Goal: Check status: Check status

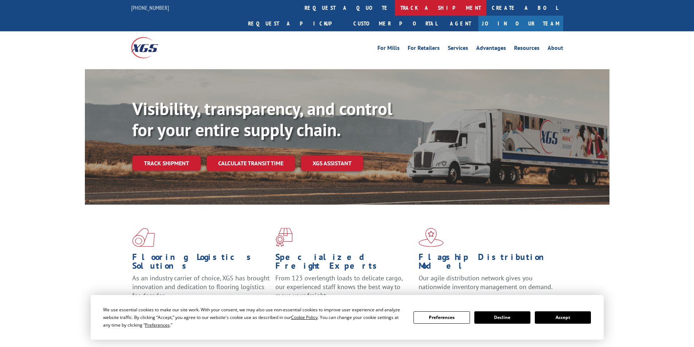
click at [395, 11] on link "track a shipment" at bounding box center [440, 8] width 91 height 16
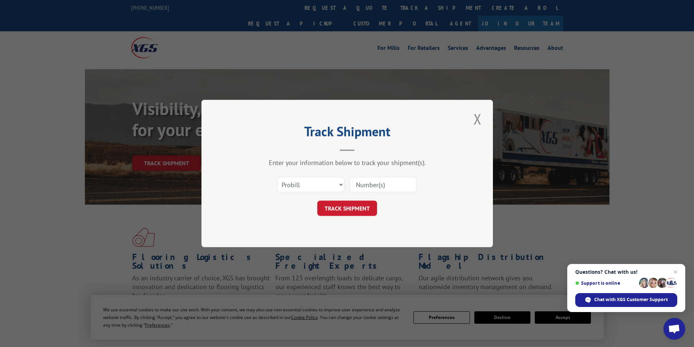
paste input "17094336"
type input "17094336"
click at [353, 210] on button "TRACK SHIPMENT" at bounding box center [347, 208] width 60 height 15
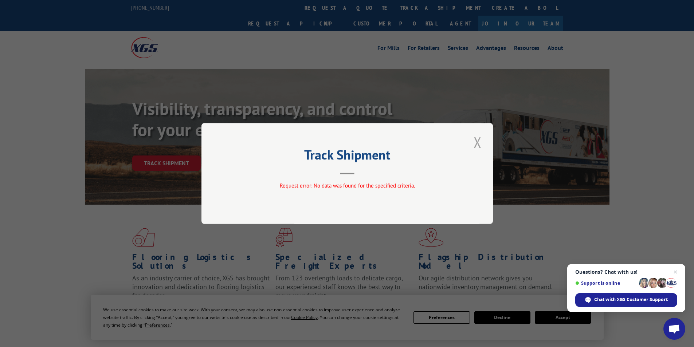
click at [476, 141] on button "Close modal" at bounding box center [477, 142] width 12 height 20
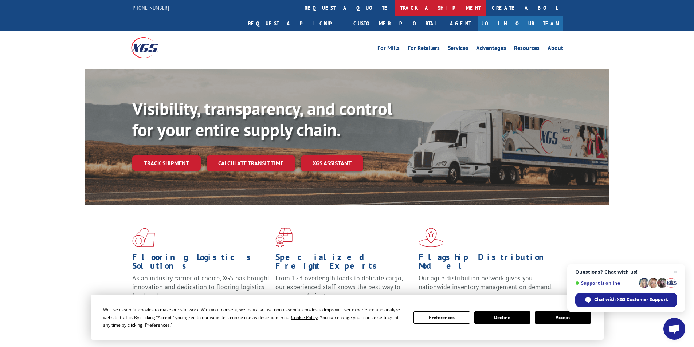
click at [395, 9] on link "track a shipment" at bounding box center [440, 8] width 91 height 16
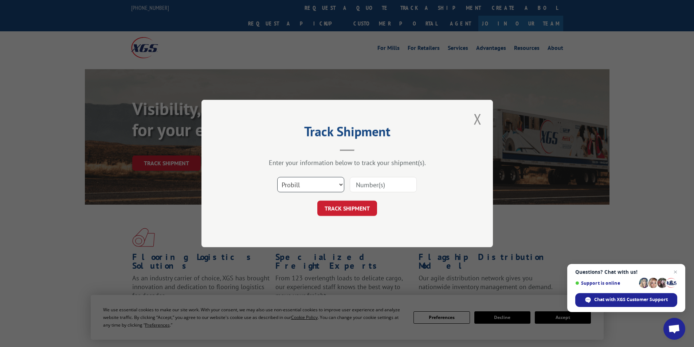
click at [327, 188] on select "Select category... Probill BOL PO" at bounding box center [310, 184] width 67 height 15
select select "bol"
click at [277, 177] on select "Select category... Probill BOL PO" at bounding box center [310, 184] width 67 height 15
click at [408, 183] on input at bounding box center [383, 184] width 67 height 15
type input "AA04789636"
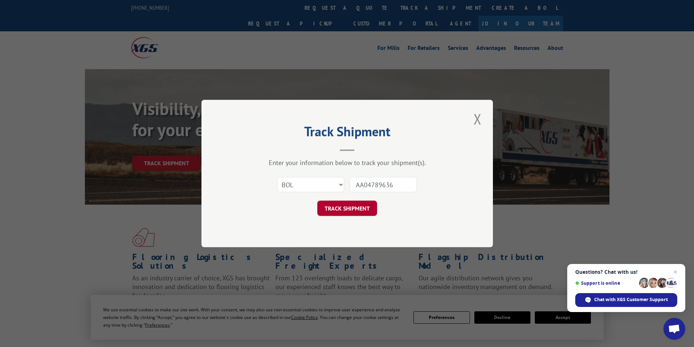
click at [360, 207] on button "TRACK SHIPMENT" at bounding box center [347, 208] width 60 height 15
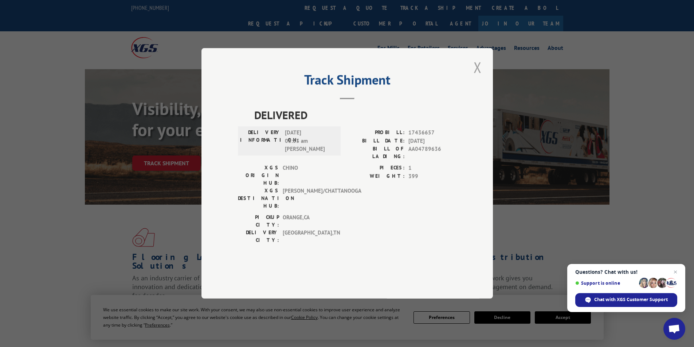
click at [479, 77] on button "Close modal" at bounding box center [477, 67] width 12 height 20
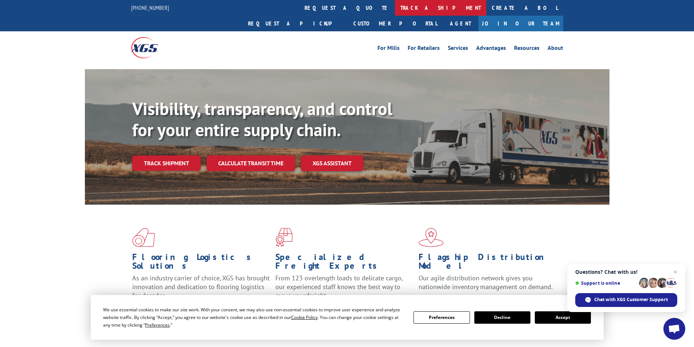
click at [395, 5] on link "track a shipment" at bounding box center [440, 8] width 91 height 16
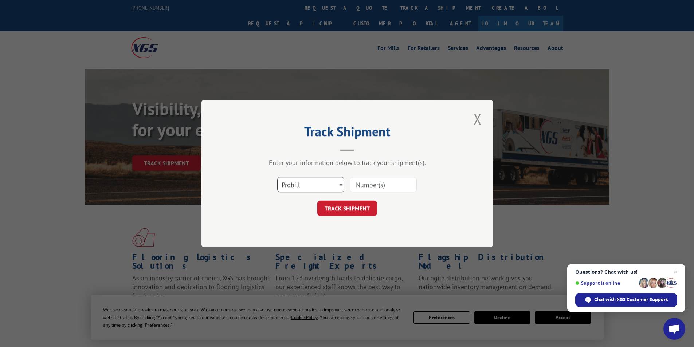
click at [321, 188] on select "Select category... Probill BOL PO" at bounding box center [310, 184] width 67 height 15
select select "bol"
click at [277, 177] on select "Select category... Probill BOL PO" at bounding box center [310, 184] width 67 height 15
click at [377, 184] on input at bounding box center [383, 184] width 67 height 15
type input "AA04789598"
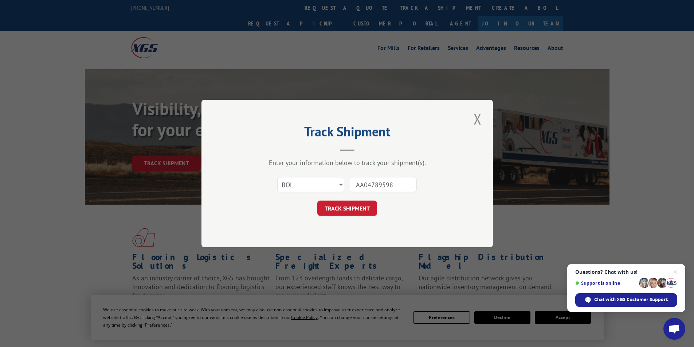
click at [462, 208] on div "Track Shipment Enter your information below to track your shipment(s). Select c…" at bounding box center [346, 174] width 291 height 148
click at [352, 206] on button "TRACK SHIPMENT" at bounding box center [347, 208] width 60 height 15
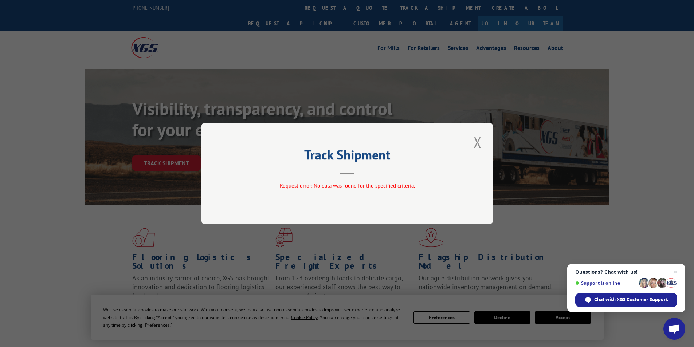
click at [479, 145] on button "Close modal" at bounding box center [477, 142] width 12 height 20
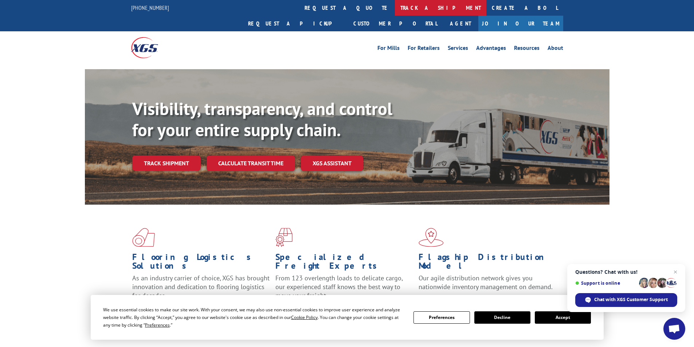
click at [395, 8] on link "track a shipment" at bounding box center [440, 8] width 91 height 16
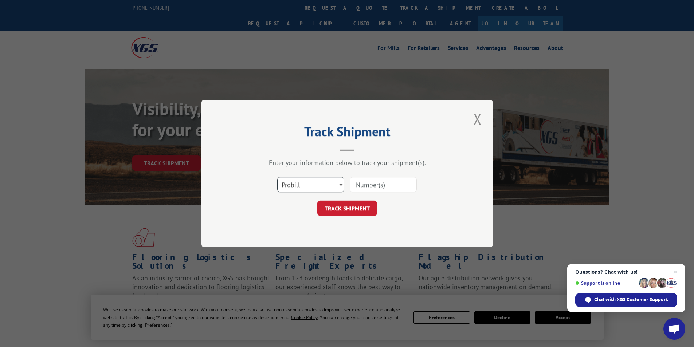
click at [334, 188] on select "Select category... Probill BOL PO" at bounding box center [310, 184] width 67 height 15
click at [277, 177] on select "Select category... Probill BOL PO" at bounding box center [310, 184] width 67 height 15
click at [372, 187] on input at bounding box center [383, 184] width 67 height 15
type input "17094320"
drag, startPoint x: 472, startPoint y: 196, endPoint x: 470, endPoint y: 191, distance: 5.7
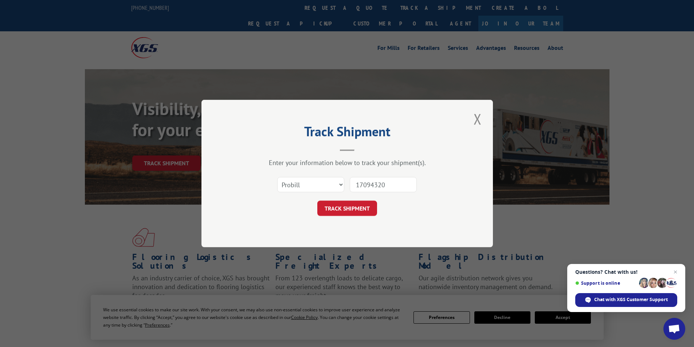
click at [474, 195] on div "Track Shipment Enter your information below to track your shipment(s). Select c…" at bounding box center [346, 174] width 291 height 148
click at [366, 210] on button "TRACK SHIPMENT" at bounding box center [347, 208] width 60 height 15
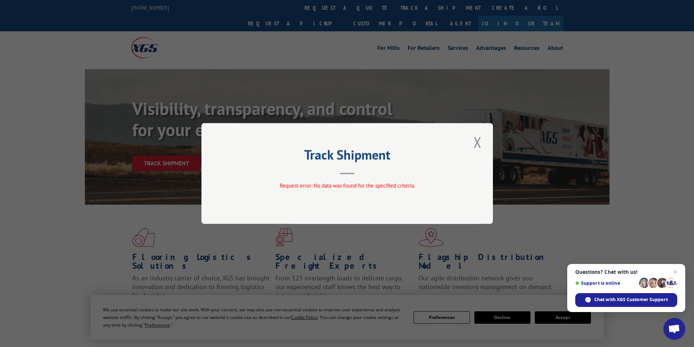
drag, startPoint x: 478, startPoint y: 144, endPoint x: 474, endPoint y: 142, distance: 3.8
click at [477, 143] on button "Close modal" at bounding box center [477, 142] width 12 height 20
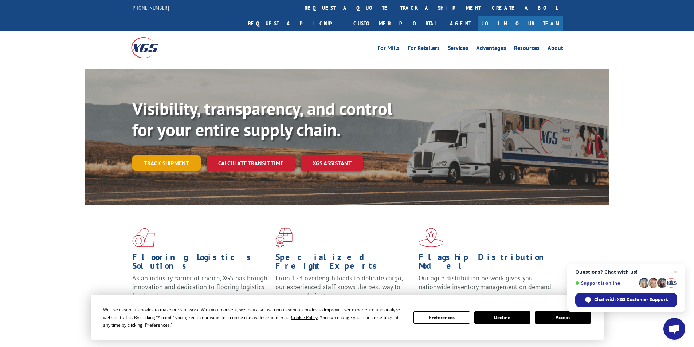
click at [146, 156] on link "Track shipment" at bounding box center [166, 163] width 68 height 15
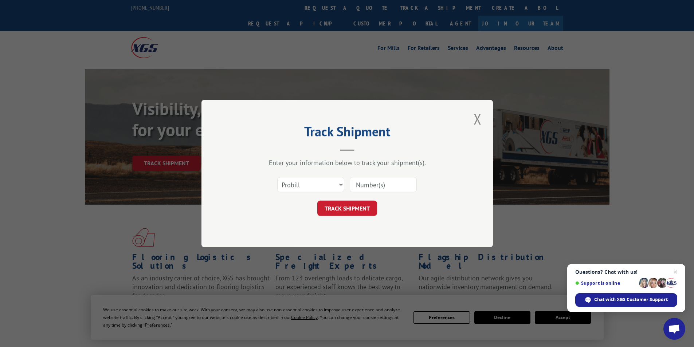
click at [381, 186] on input at bounding box center [383, 184] width 67 height 15
type input "17094342"
click at [462, 199] on div "Track Shipment Enter your information below to track your shipment(s). Select c…" at bounding box center [346, 174] width 291 height 148
click at [361, 209] on button "TRACK SHIPMENT" at bounding box center [347, 208] width 60 height 15
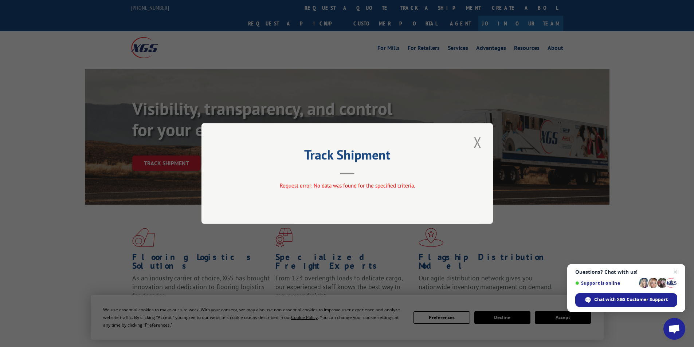
drag, startPoint x: 477, startPoint y: 147, endPoint x: 455, endPoint y: 143, distance: 22.9
click at [473, 145] on button "Close modal" at bounding box center [477, 142] width 12 height 20
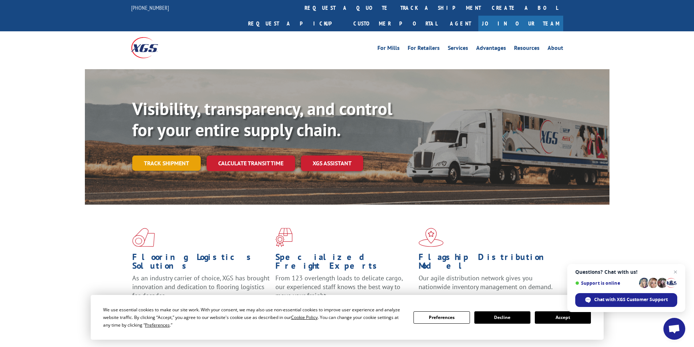
click at [169, 156] on link "Track shipment" at bounding box center [166, 163] width 68 height 15
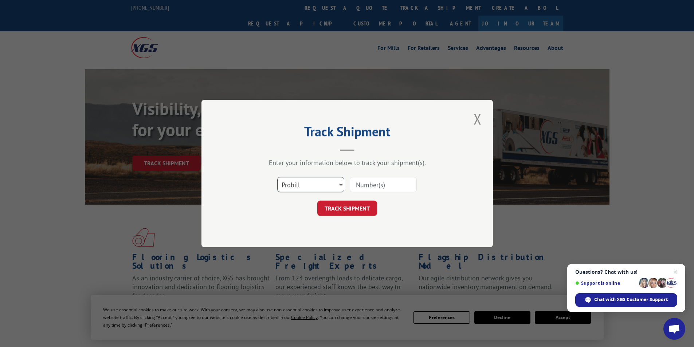
drag, startPoint x: 334, startPoint y: 179, endPoint x: 332, endPoint y: 185, distance: 6.5
click at [335, 179] on select "Select category... Probill BOL PO" at bounding box center [310, 184] width 67 height 15
select select "bol"
click at [277, 177] on select "Select category... Probill BOL PO" at bounding box center [310, 184] width 67 height 15
click at [381, 187] on input at bounding box center [383, 184] width 67 height 15
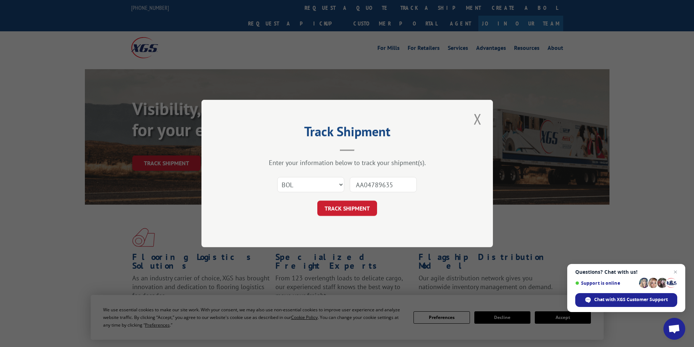
type input "AA04789635"
click at [466, 180] on div "Track Shipment Enter your information below to track your shipment(s). Select c…" at bounding box center [346, 174] width 291 height 148
click at [348, 209] on button "TRACK SHIPMENT" at bounding box center [347, 208] width 60 height 15
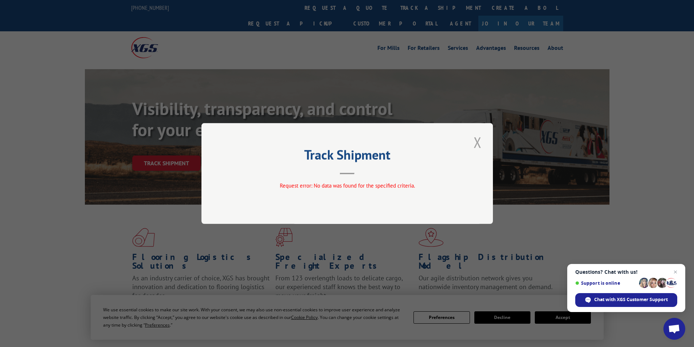
click at [478, 144] on button "Close modal" at bounding box center [477, 142] width 12 height 20
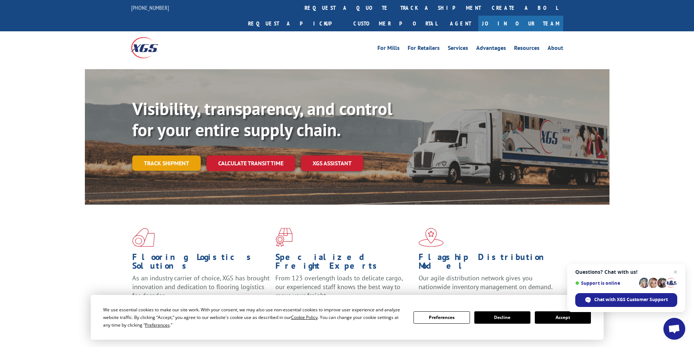
click at [145, 156] on link "Track shipment" at bounding box center [166, 163] width 68 height 15
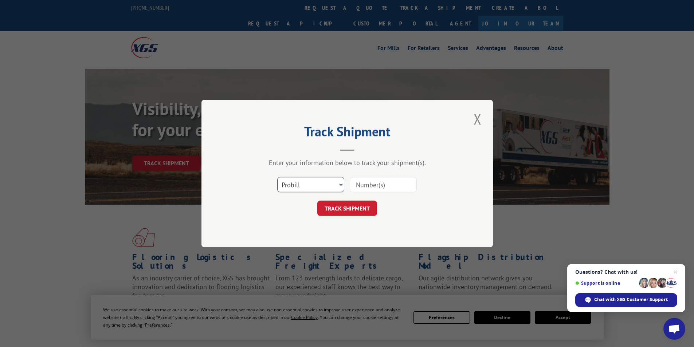
click at [326, 179] on select "Select category... Probill BOL PO" at bounding box center [310, 184] width 67 height 15
click at [277, 177] on select "Select category... Probill BOL PO" at bounding box center [310, 184] width 67 height 15
click at [361, 187] on input at bounding box center [383, 184] width 67 height 15
type input "17094336"
click at [353, 214] on button "TRACK SHIPMENT" at bounding box center [347, 208] width 60 height 15
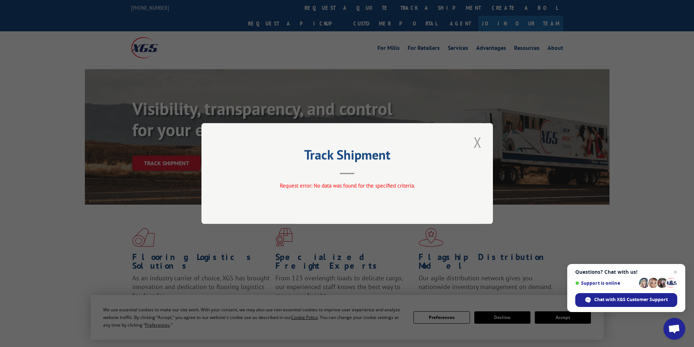
click at [477, 138] on button "Close modal" at bounding box center [477, 142] width 12 height 20
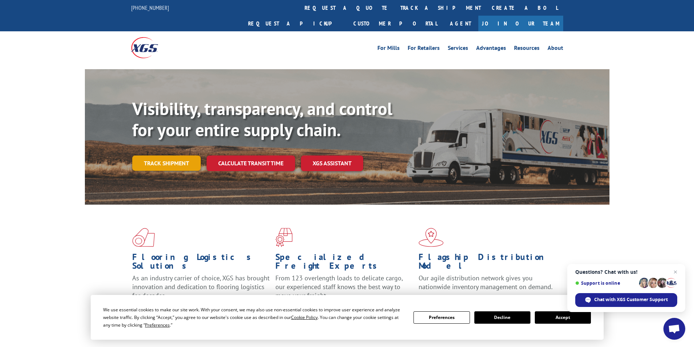
click at [169, 156] on link "Track shipment" at bounding box center [166, 163] width 68 height 15
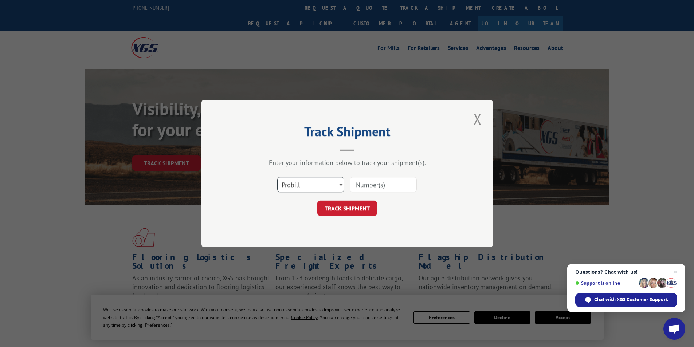
click at [341, 185] on select "Select category... Probill BOL PO" at bounding box center [310, 184] width 67 height 15
select select "bol"
click at [277, 177] on select "Select category... Probill BOL PO" at bounding box center [310, 184] width 67 height 15
click at [370, 186] on input at bounding box center [383, 184] width 67 height 15
type input "AA04789627"
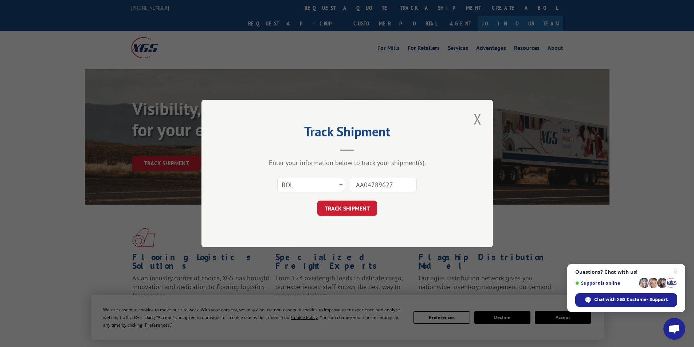
drag, startPoint x: 457, startPoint y: 200, endPoint x: 411, endPoint y: 209, distance: 47.2
click at [457, 199] on div "Track Shipment Enter your information below to track your shipment(s). Select c…" at bounding box center [346, 174] width 291 height 148
click at [347, 211] on button "TRACK SHIPMENT" at bounding box center [347, 208] width 60 height 15
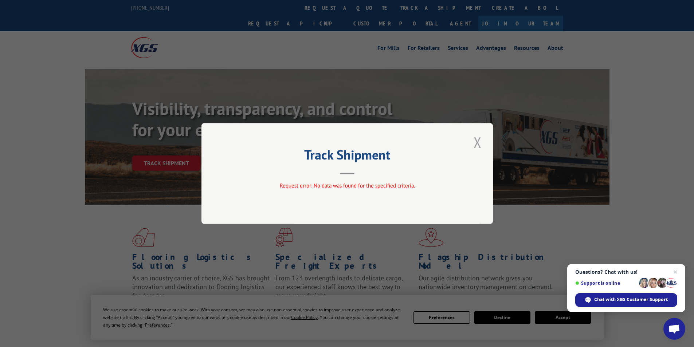
click at [478, 142] on button "Close modal" at bounding box center [477, 142] width 12 height 20
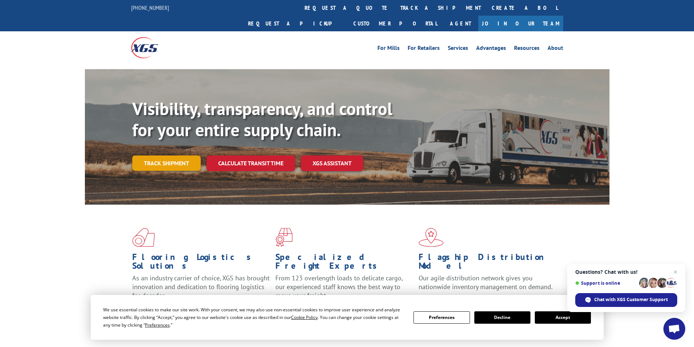
click at [160, 156] on link "Track shipment" at bounding box center [166, 163] width 68 height 15
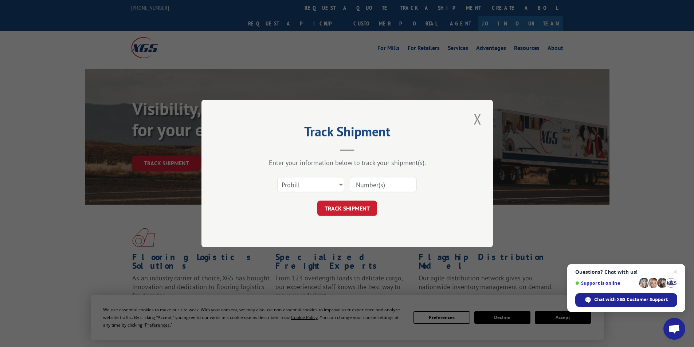
click at [375, 185] on input at bounding box center [383, 184] width 67 height 15
type input "17094543"
click at [345, 210] on button "TRACK SHIPMENT" at bounding box center [347, 208] width 60 height 15
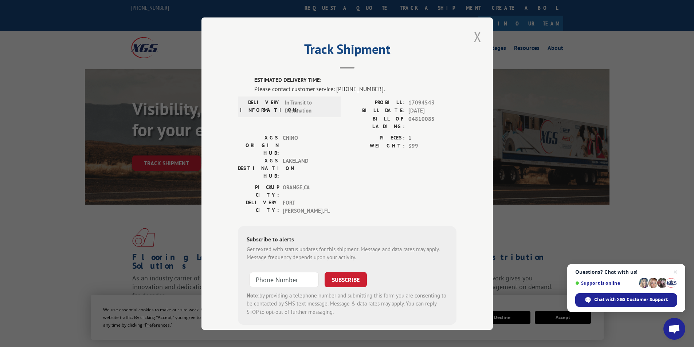
click at [477, 40] on button "Close modal" at bounding box center [477, 37] width 12 height 20
